Goal: Navigation & Orientation: Find specific page/section

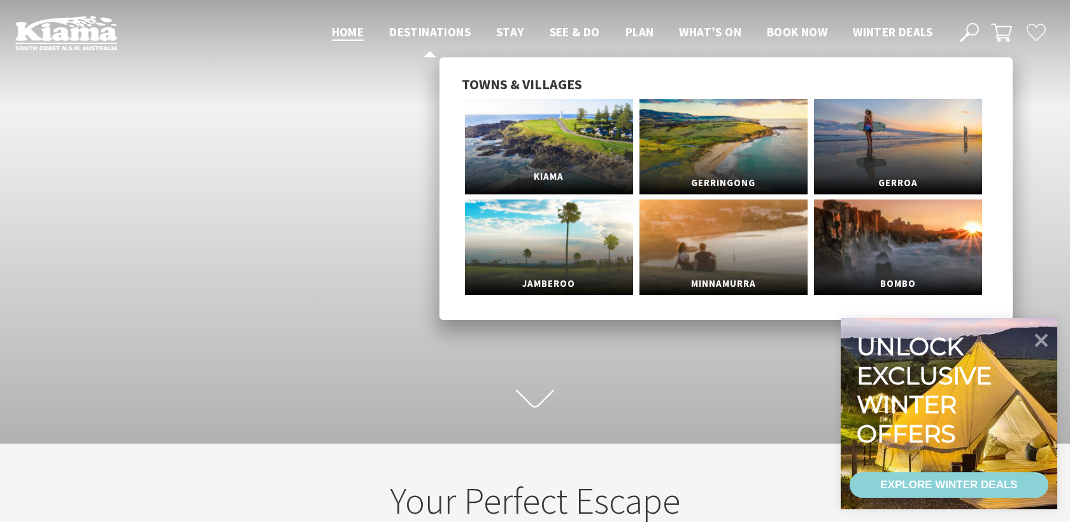
click at [542, 167] on span "Kiama" at bounding box center [549, 177] width 168 height 24
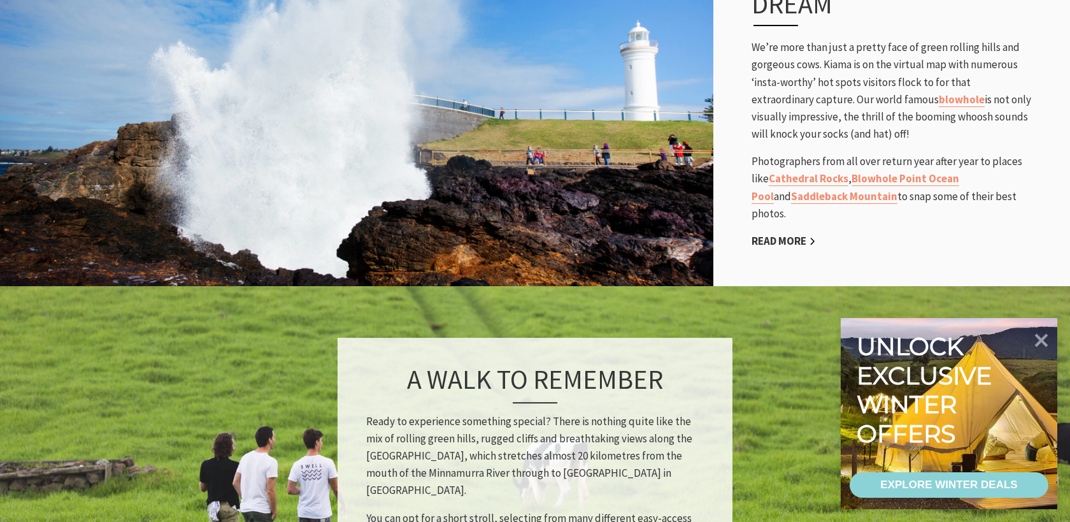
scroll to position [853, 0]
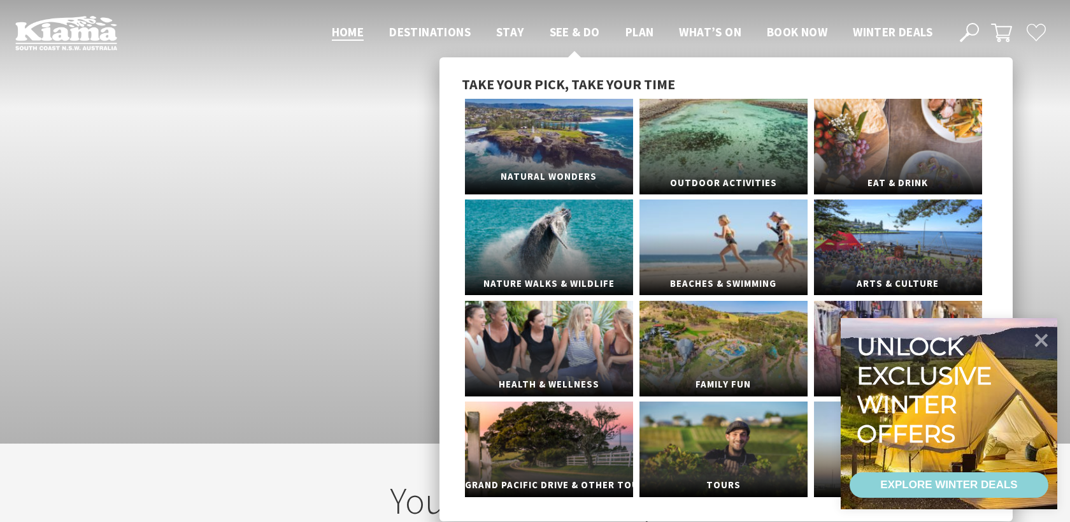
click at [538, 144] on link "Natural Wonders" at bounding box center [549, 147] width 168 height 96
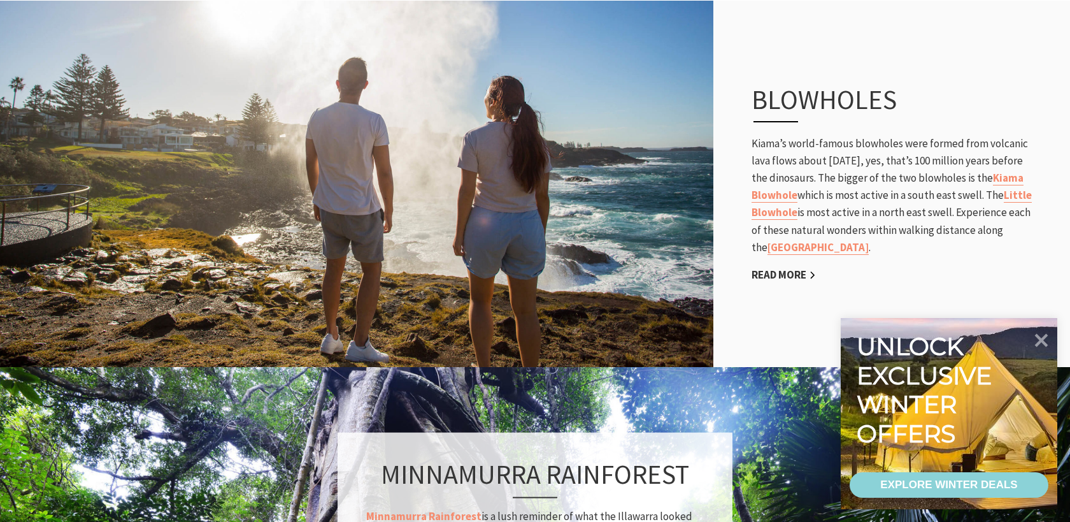
scroll to position [692, 0]
click at [791, 273] on link "Read More" at bounding box center [784, 274] width 64 height 15
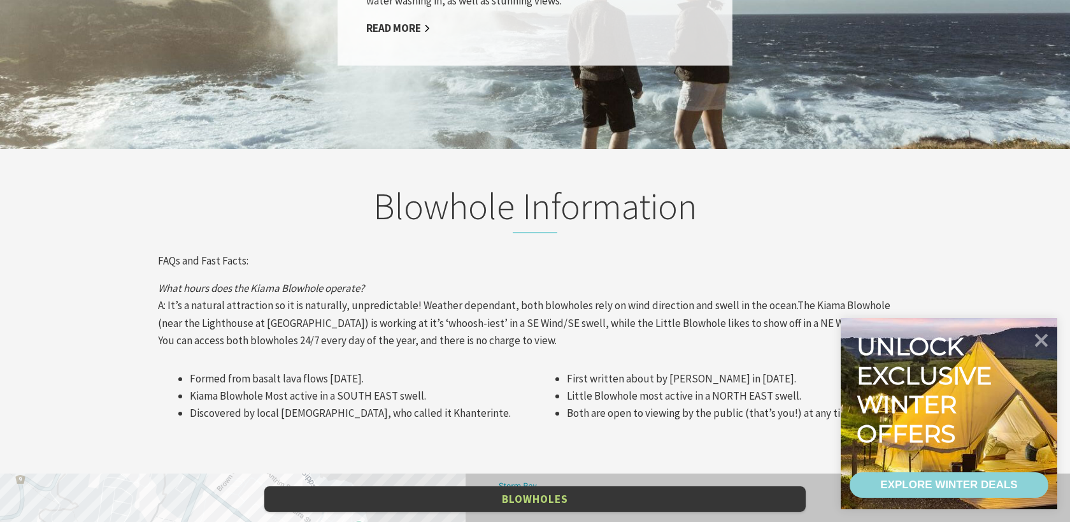
scroll to position [1243, 0]
